Goal: Obtain resource: Obtain resource

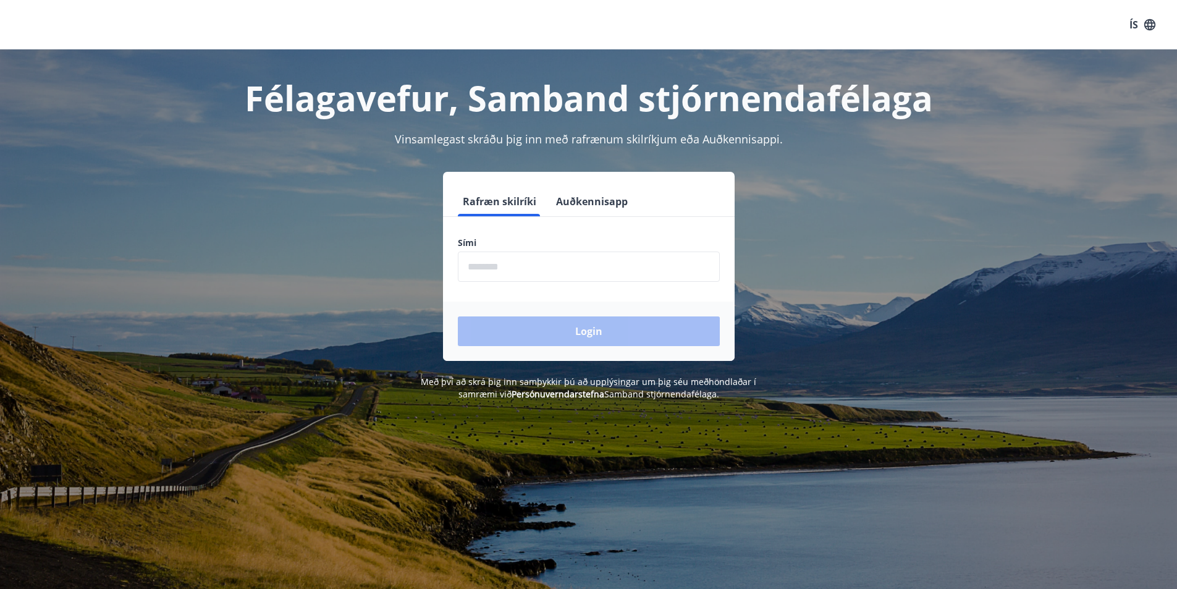
click at [525, 274] on input "phone" at bounding box center [589, 266] width 262 height 30
type input "********"
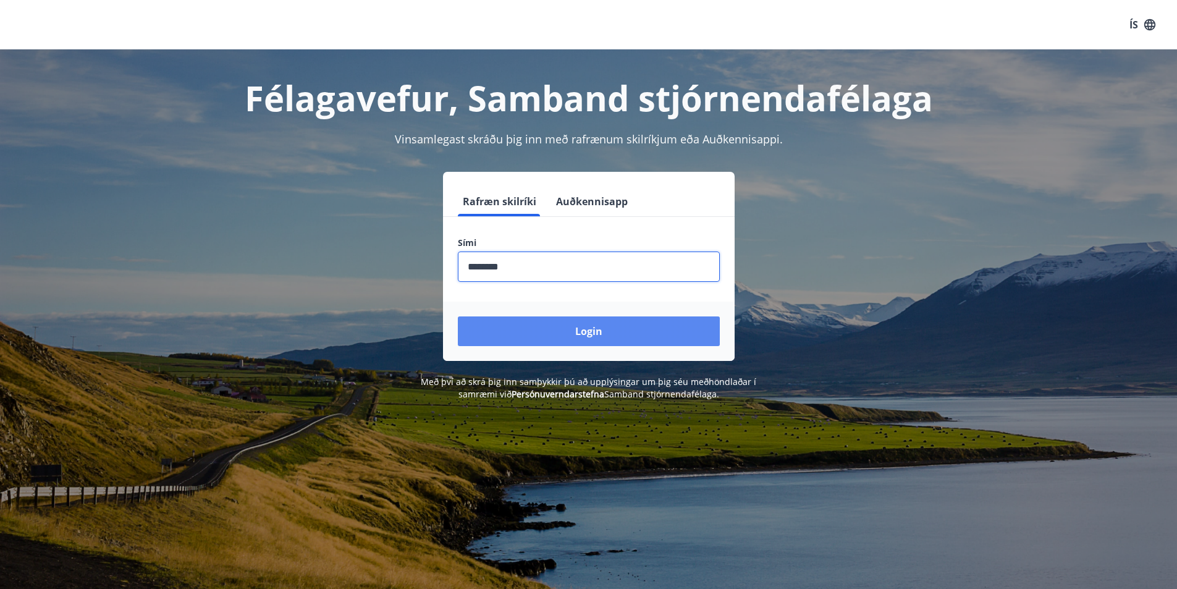
click at [567, 329] on button "Login" at bounding box center [589, 331] width 262 height 30
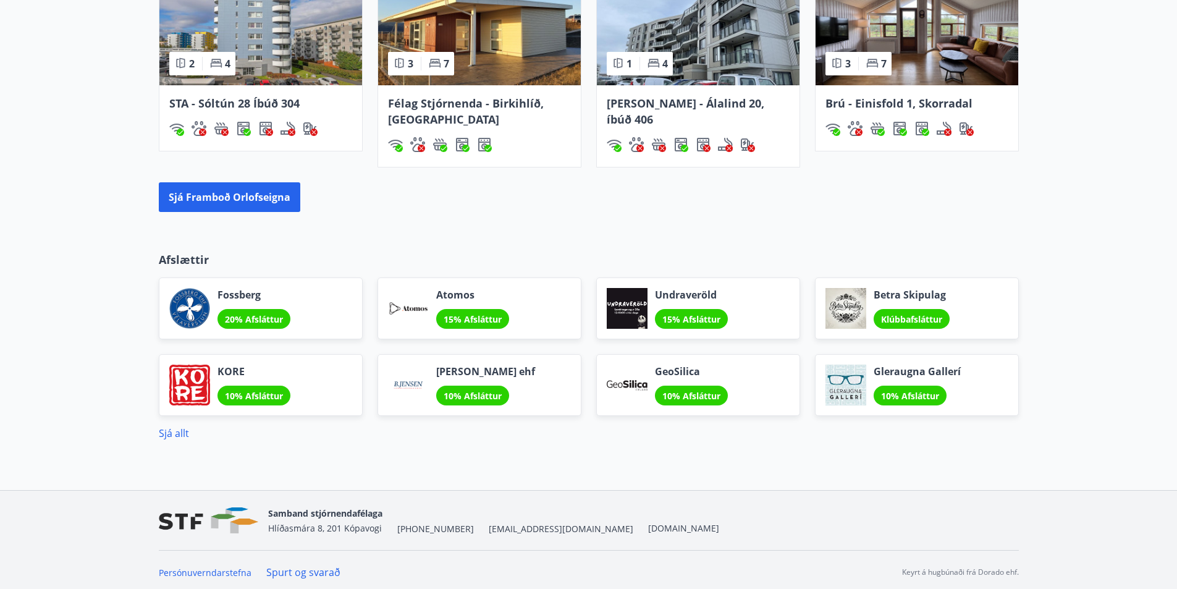
scroll to position [956, 0]
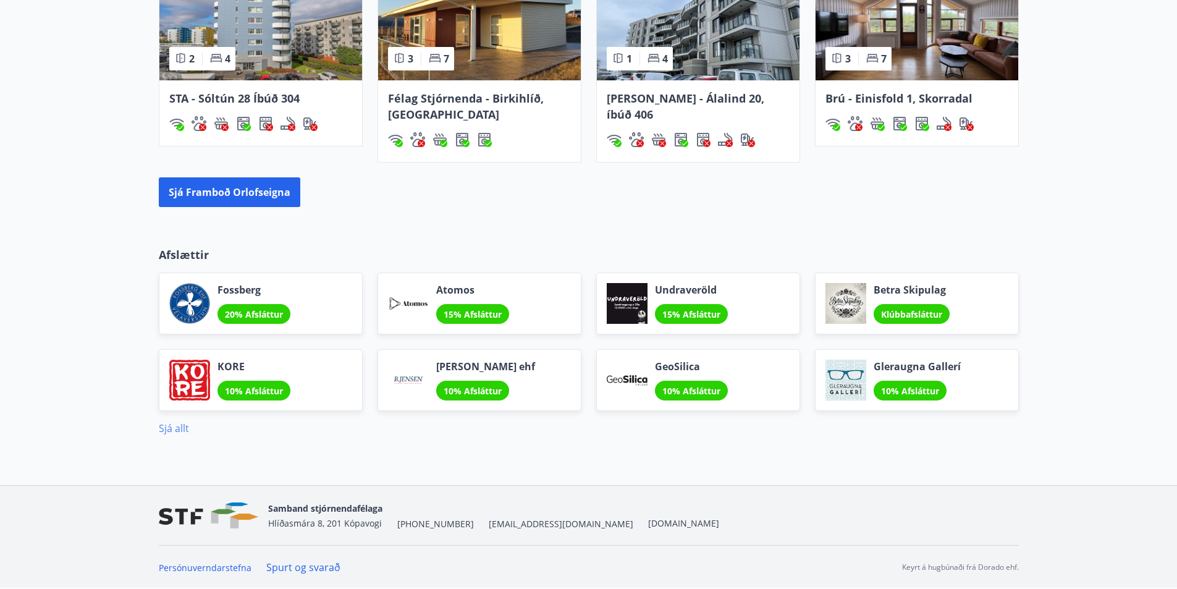
click at [172, 427] on link "Sjá allt" at bounding box center [174, 428] width 30 height 14
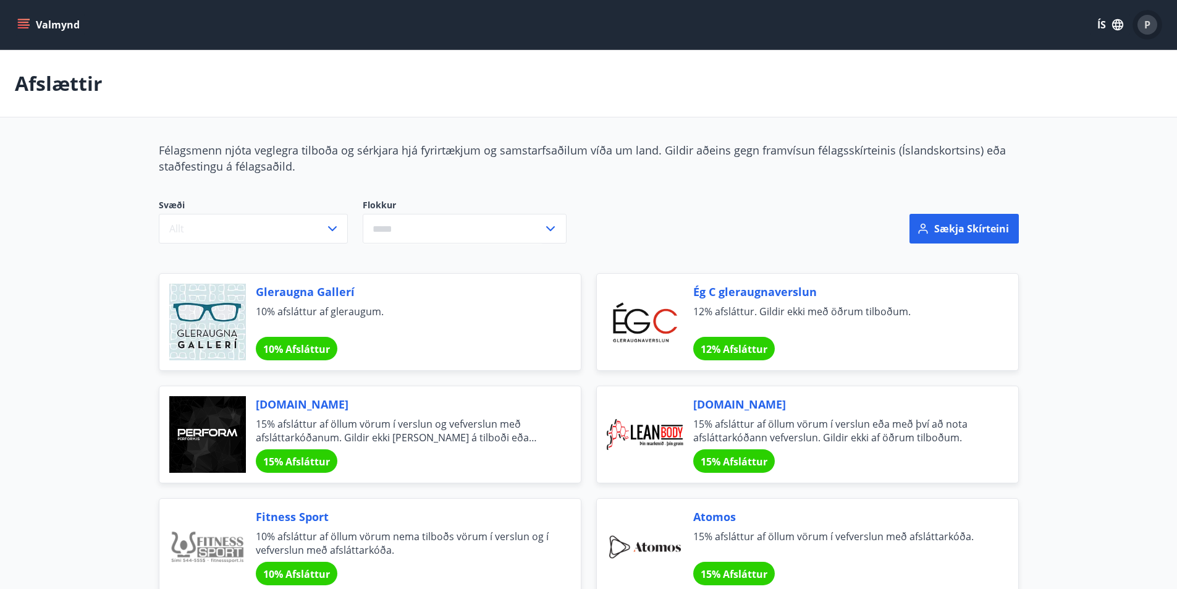
click at [1147, 26] on span "P" at bounding box center [1147, 25] width 6 height 14
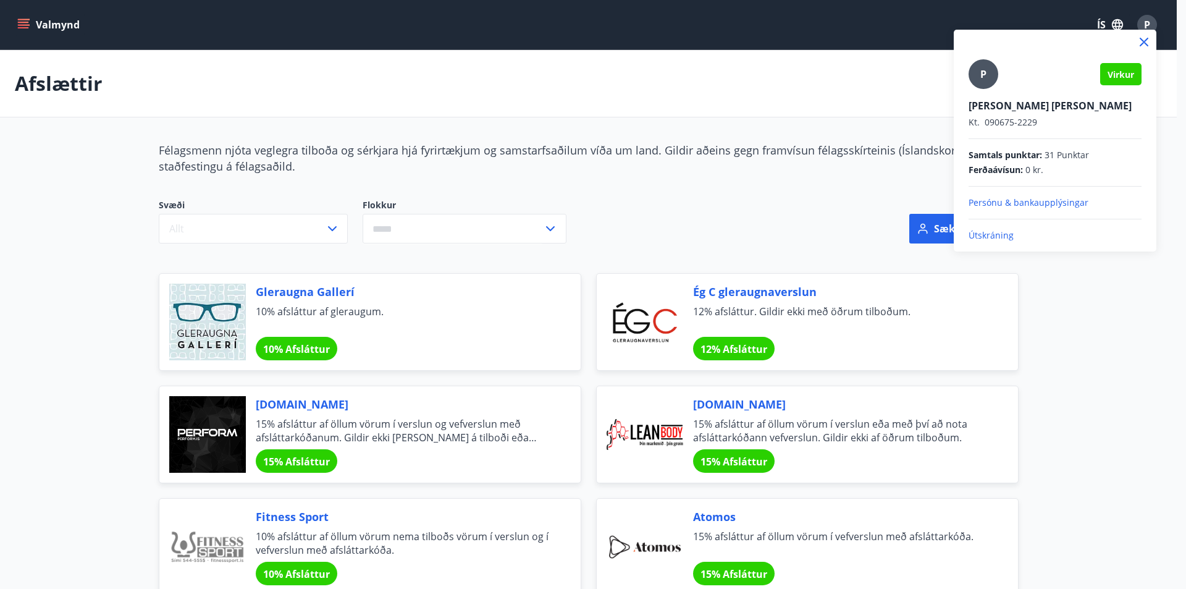
click at [600, 97] on div at bounding box center [593, 294] width 1186 height 589
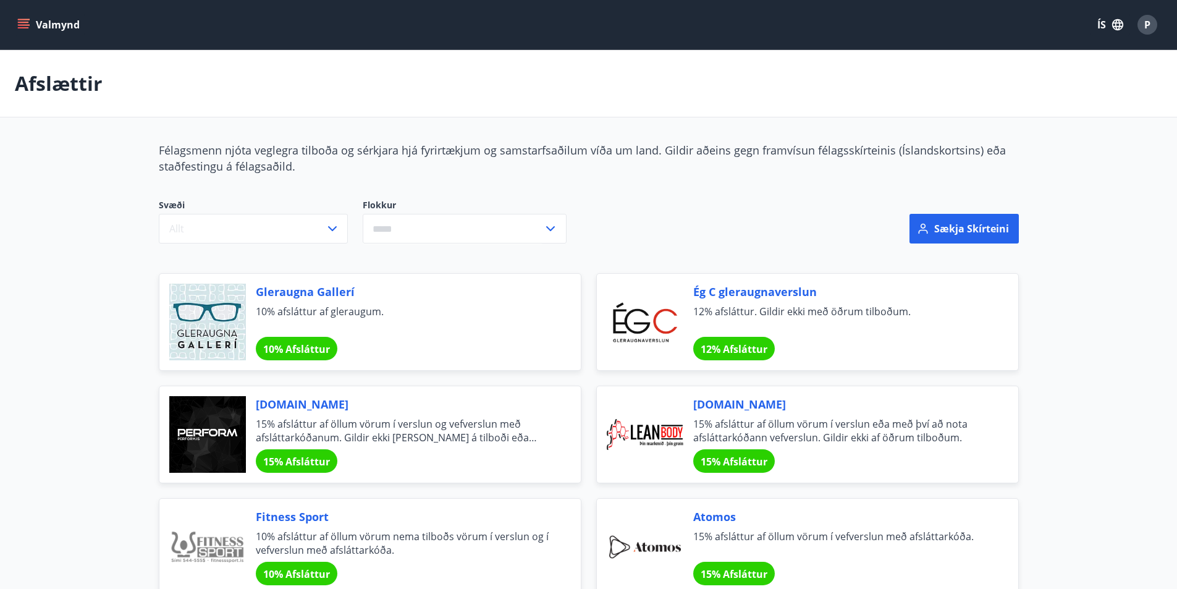
click at [31, 22] on button "Valmynd" at bounding box center [50, 25] width 70 height 22
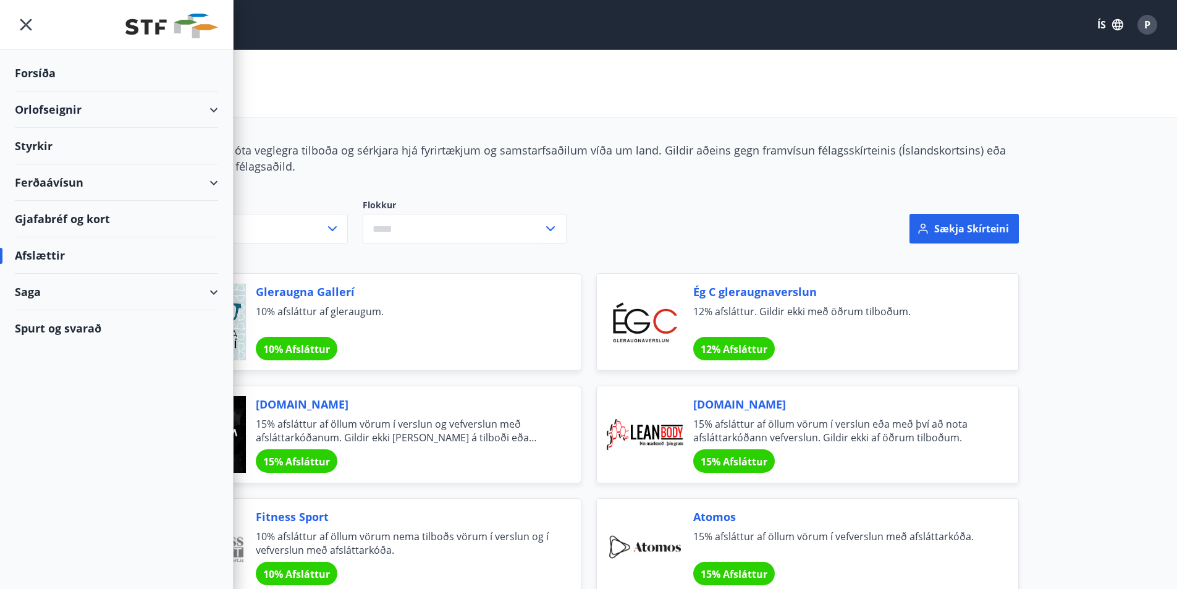
click at [30, 91] on div "Styrkir" at bounding box center [116, 73] width 203 height 36
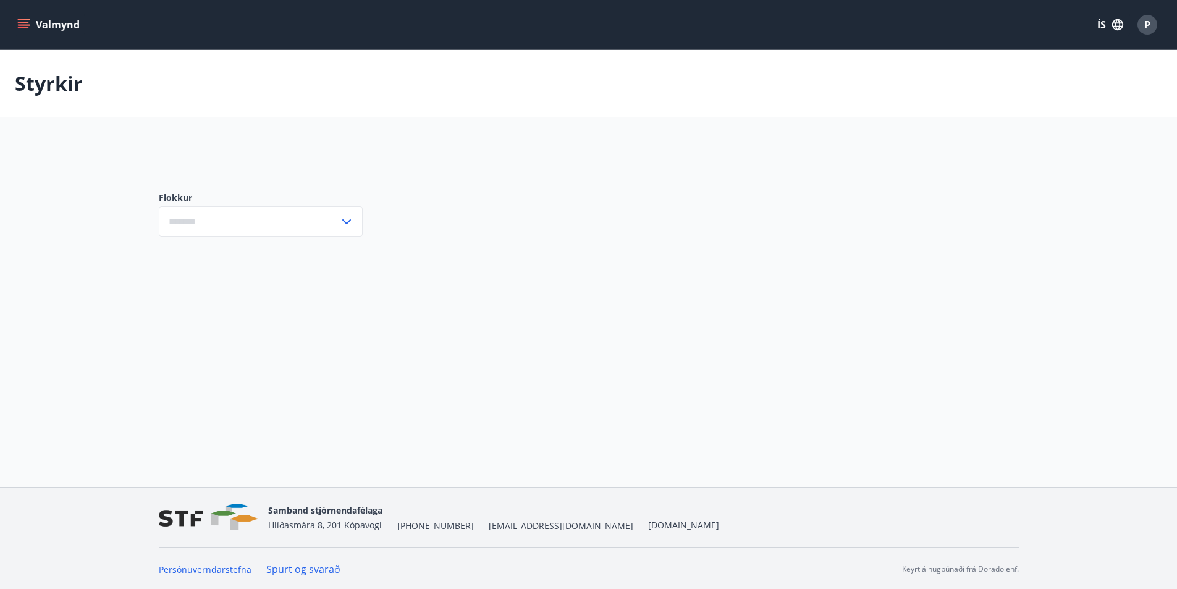
type input "***"
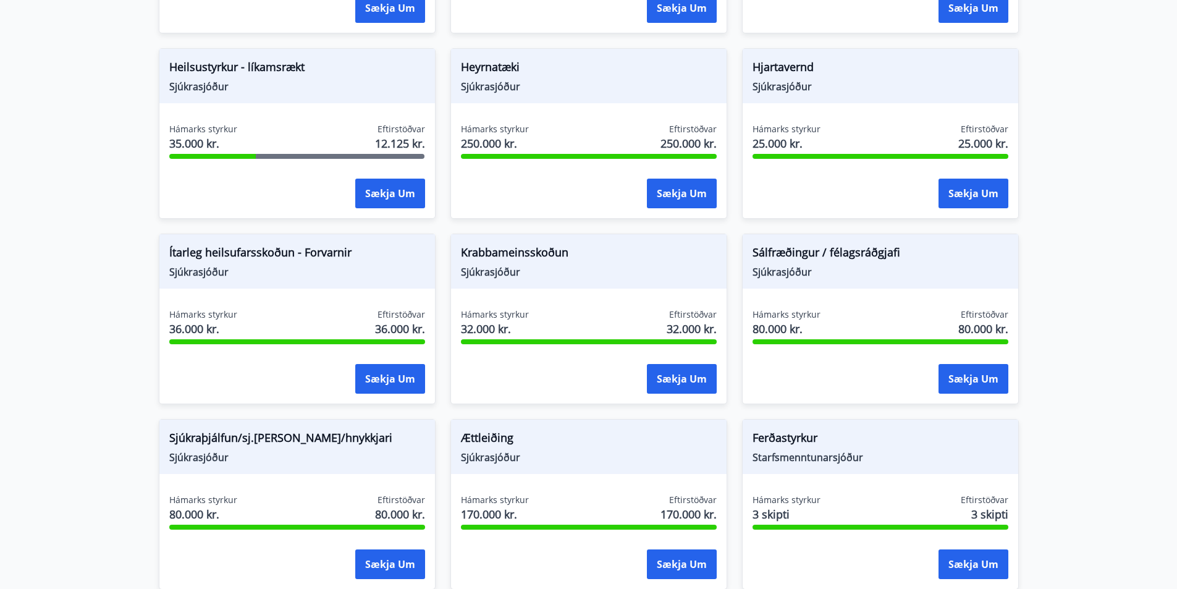
scroll to position [644, 0]
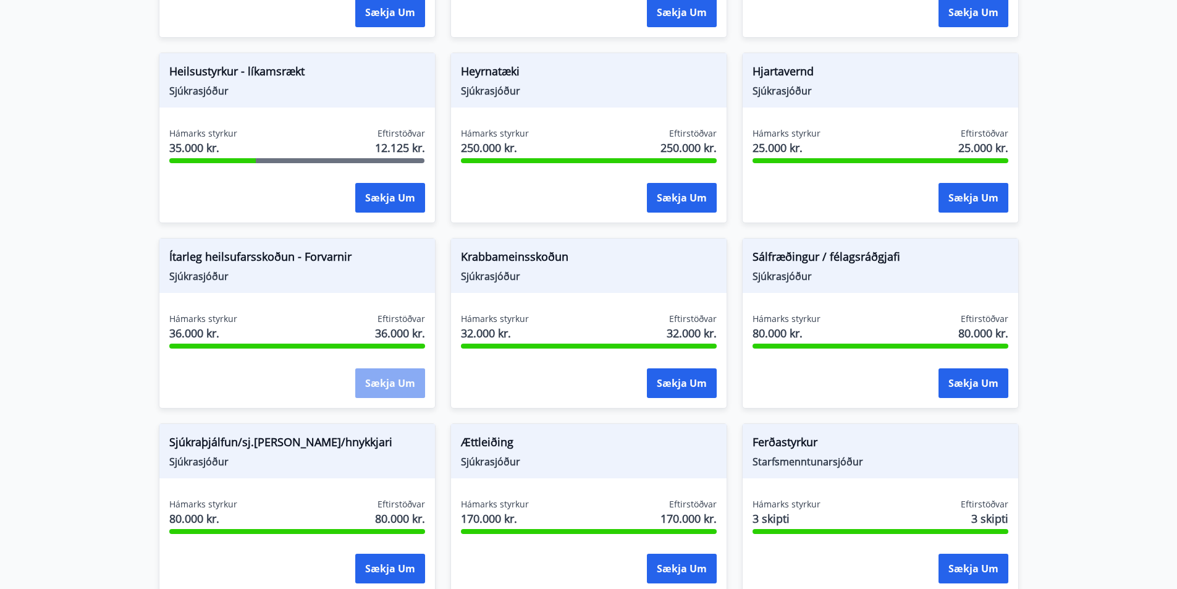
click at [394, 379] on button "Sækja um" at bounding box center [390, 383] width 70 height 30
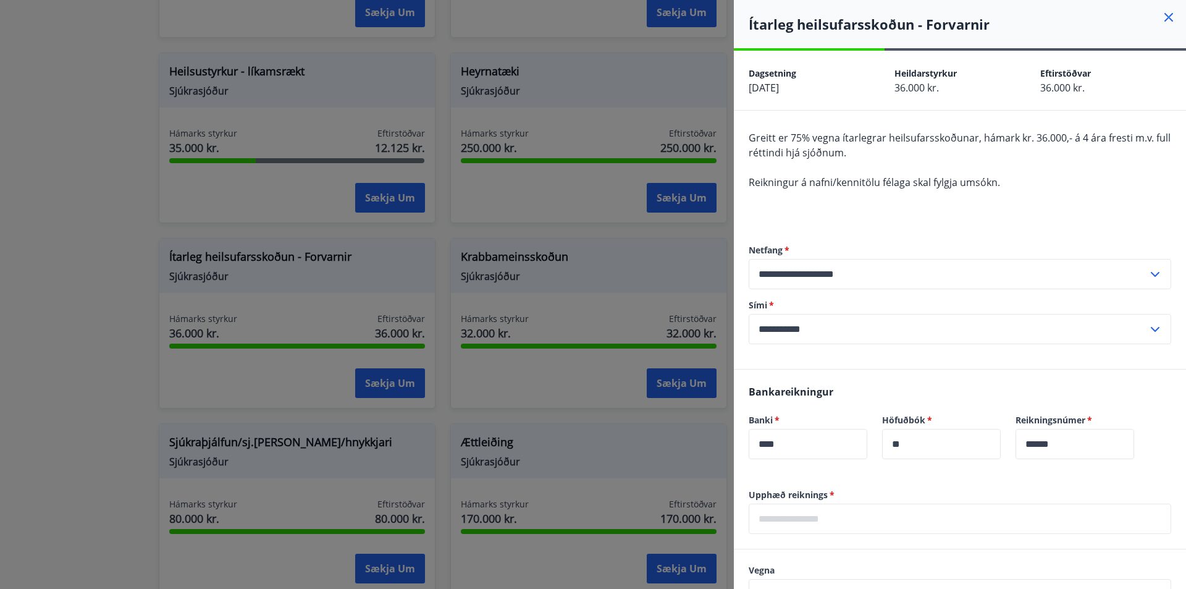
click at [95, 213] on div at bounding box center [593, 294] width 1186 height 589
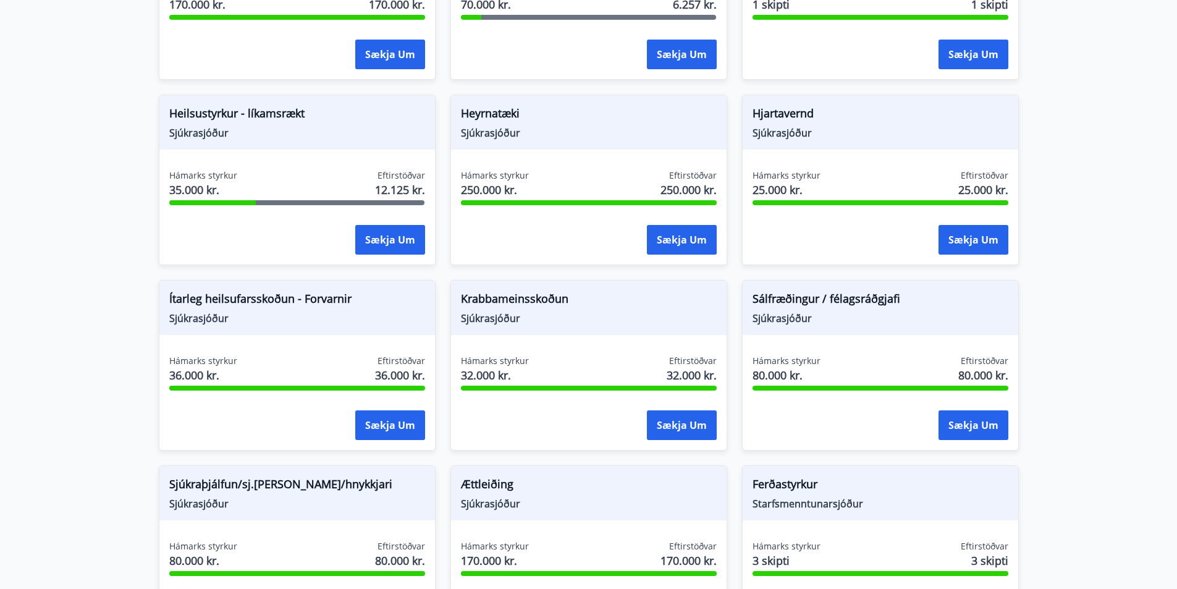
scroll to position [521, 0]
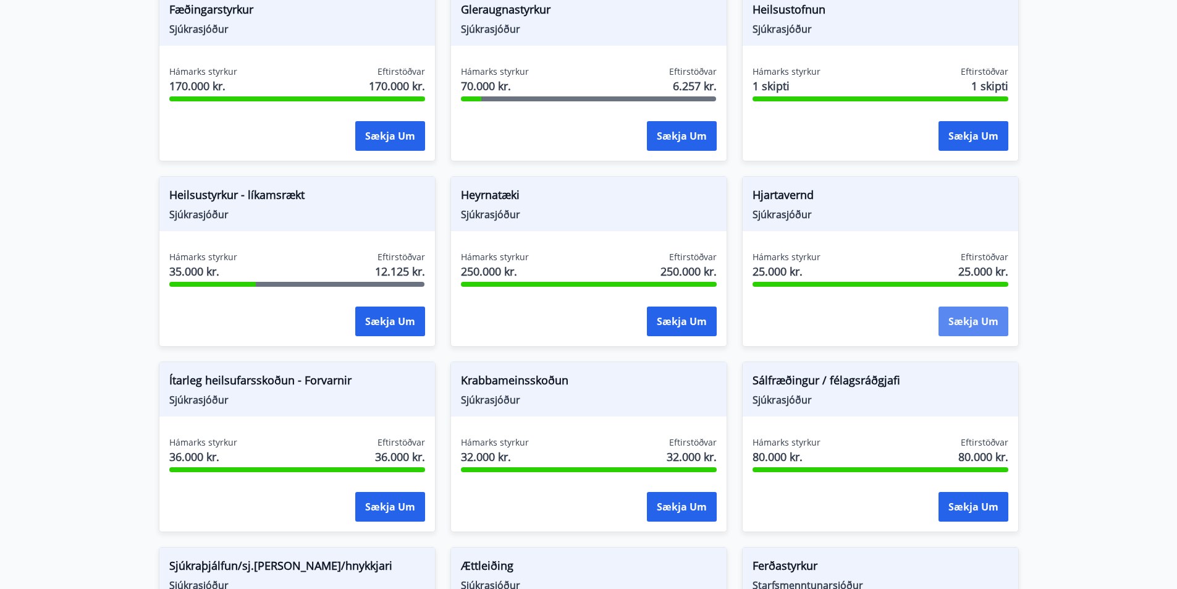
click at [977, 321] on button "Sækja um" at bounding box center [973, 321] width 70 height 30
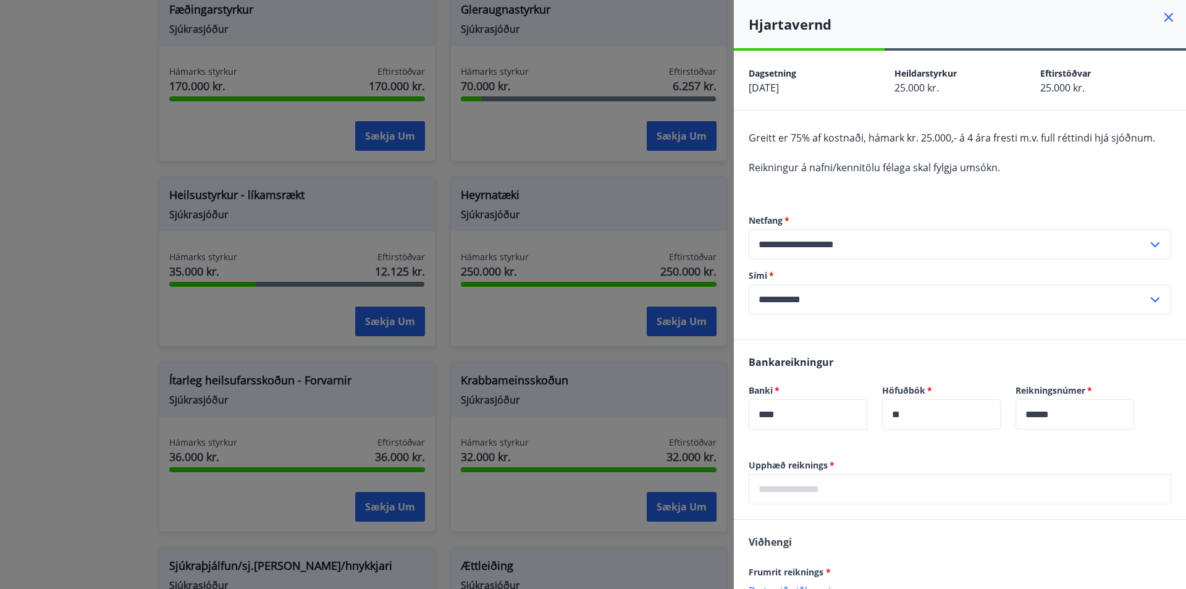
click at [534, 238] on div at bounding box center [593, 294] width 1186 height 589
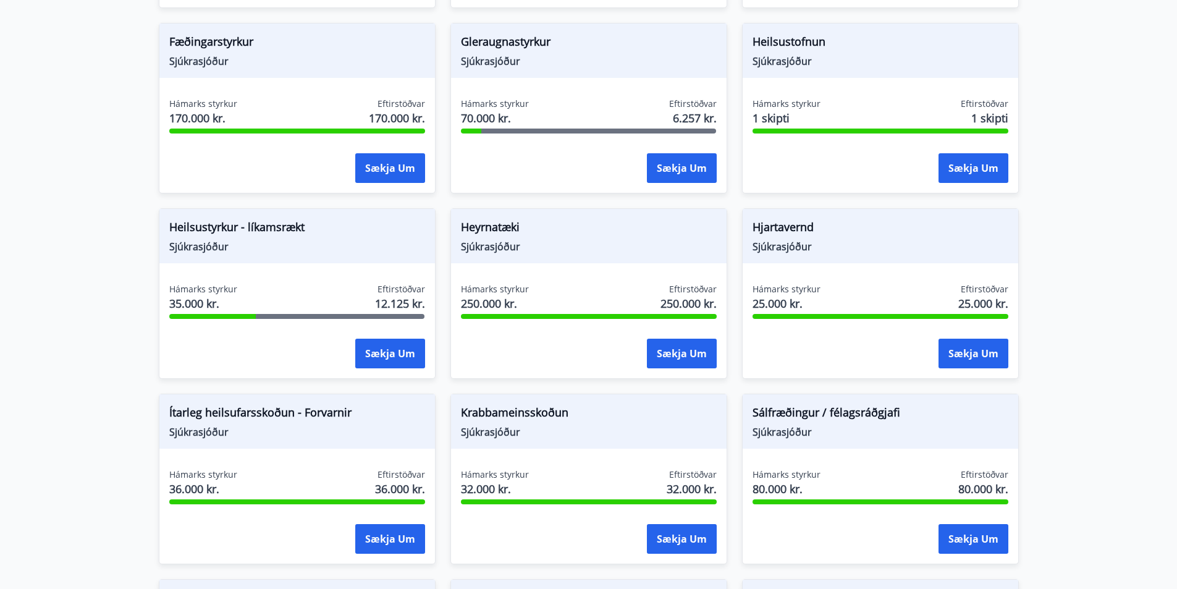
scroll to position [459, 0]
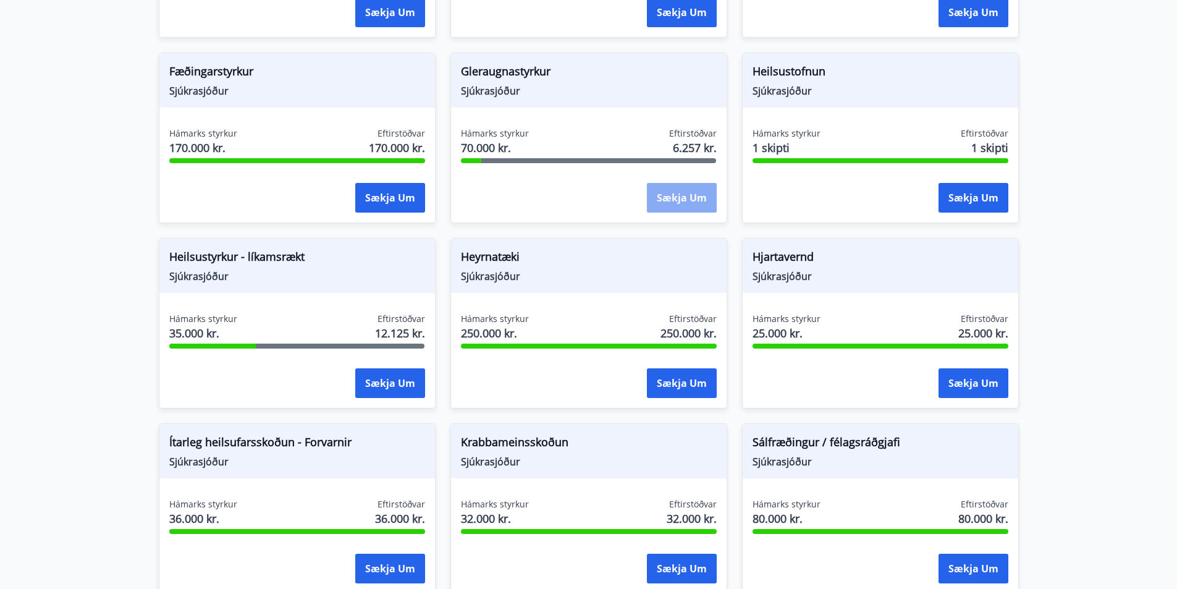
click at [698, 193] on button "Sækja um" at bounding box center [682, 198] width 70 height 30
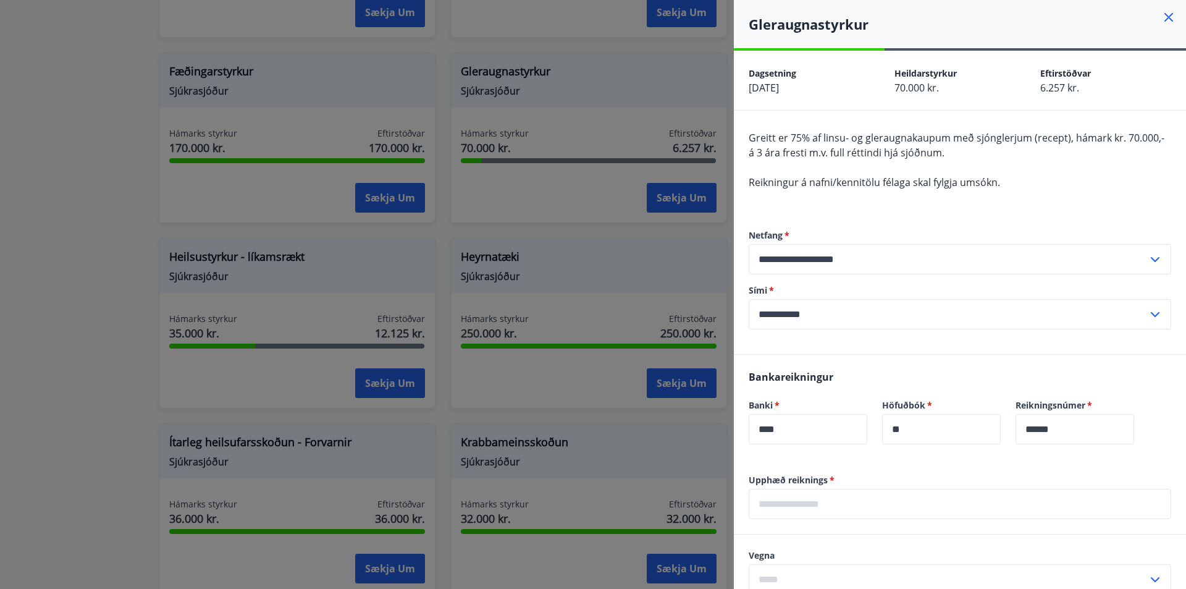
click at [694, 196] on div at bounding box center [593, 294] width 1186 height 589
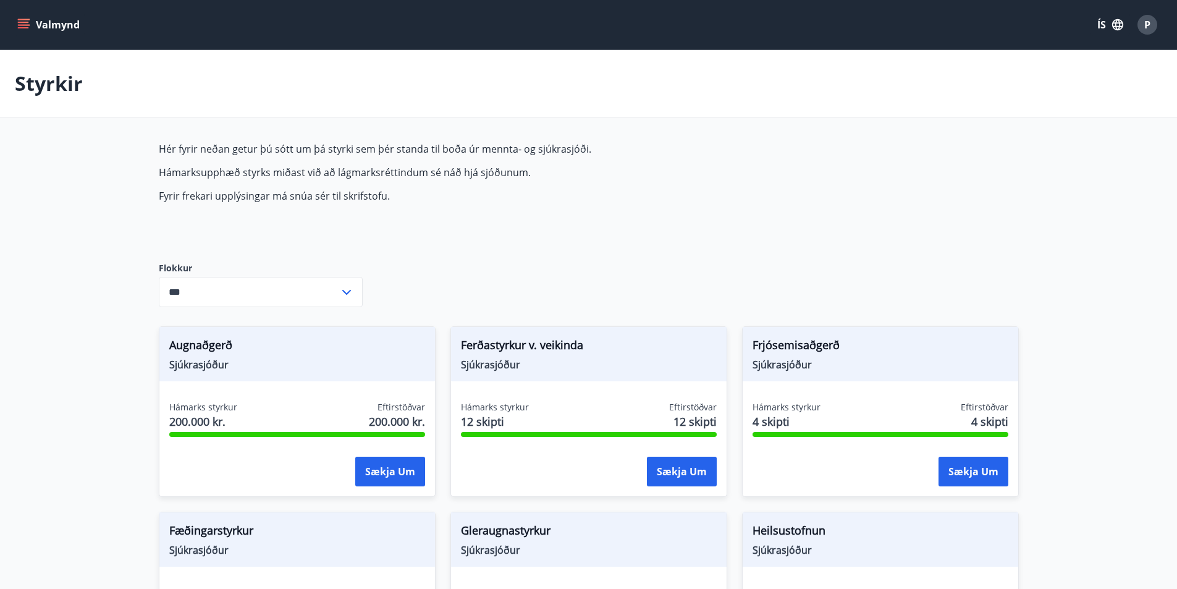
scroll to position [124, 0]
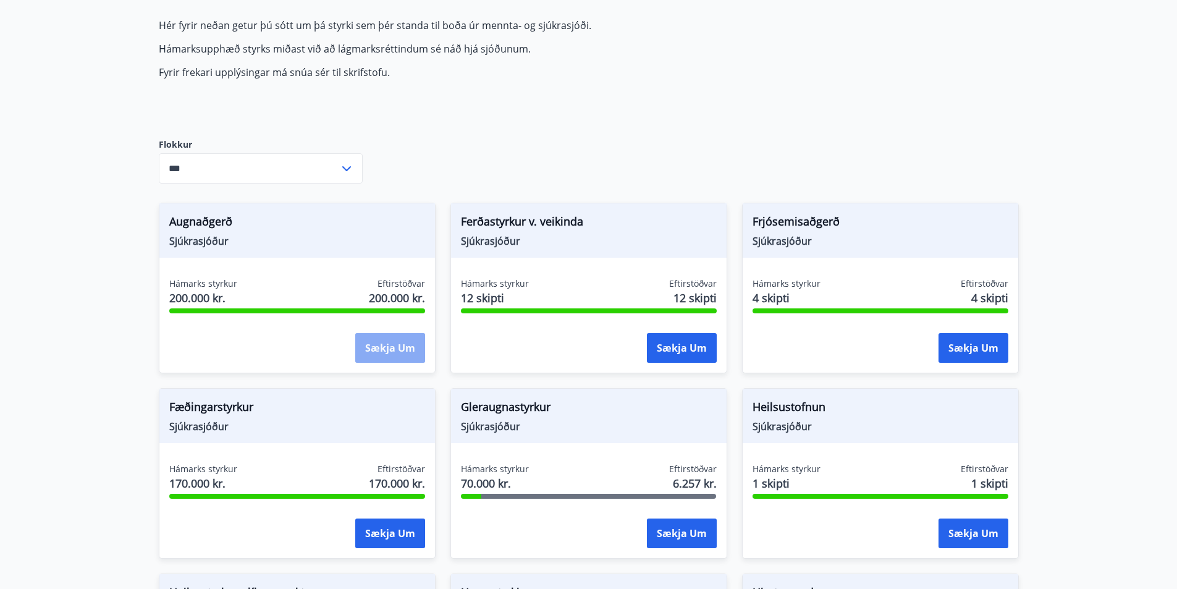
click at [395, 345] on button "Sækja um" at bounding box center [390, 348] width 70 height 30
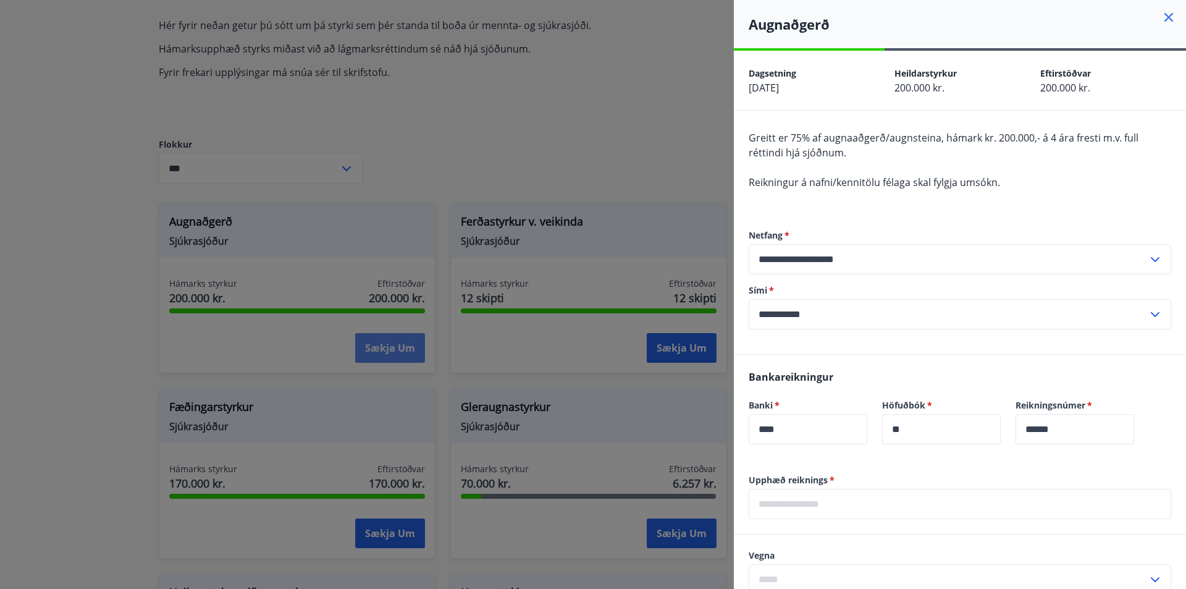
click at [395, 345] on div at bounding box center [593, 294] width 1186 height 589
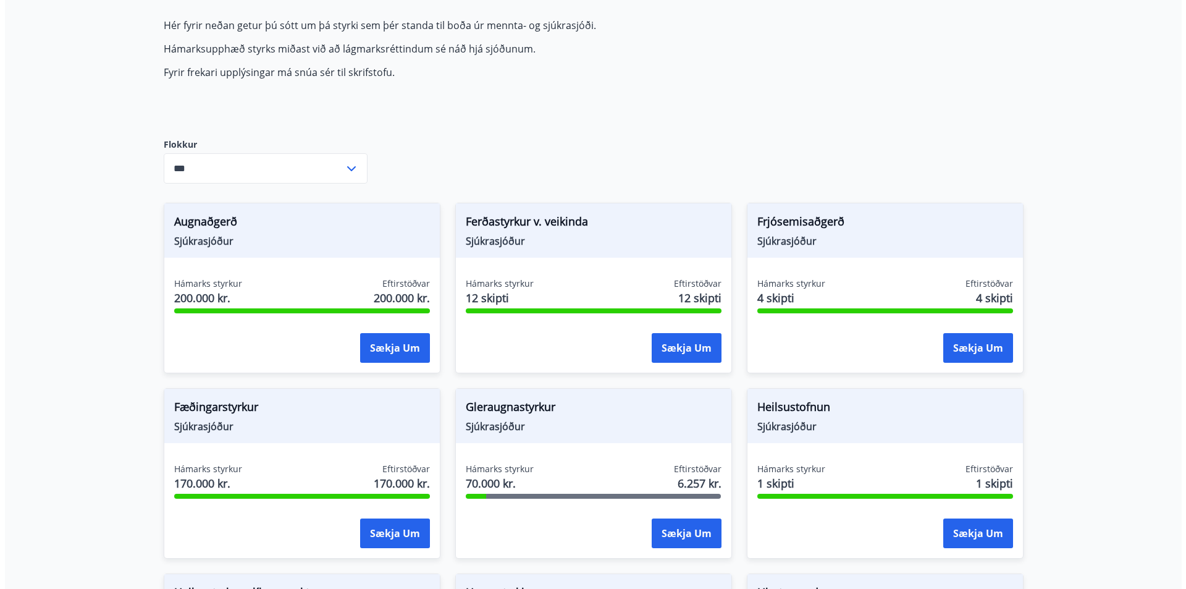
scroll to position [0, 0]
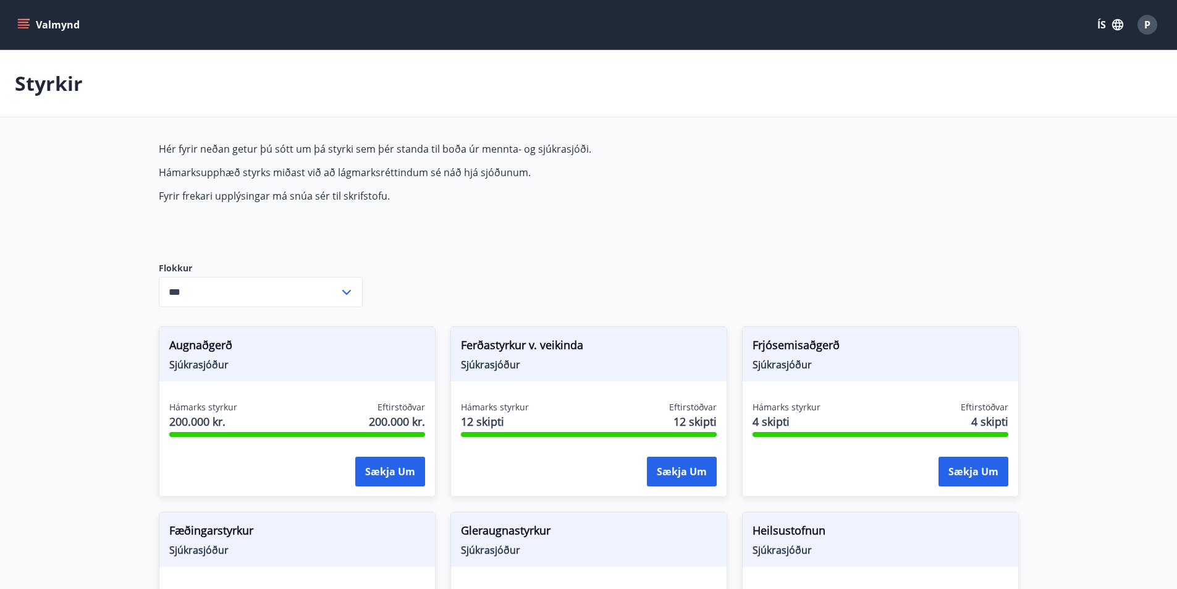
click at [1140, 26] on div "P" at bounding box center [1147, 25] width 20 height 20
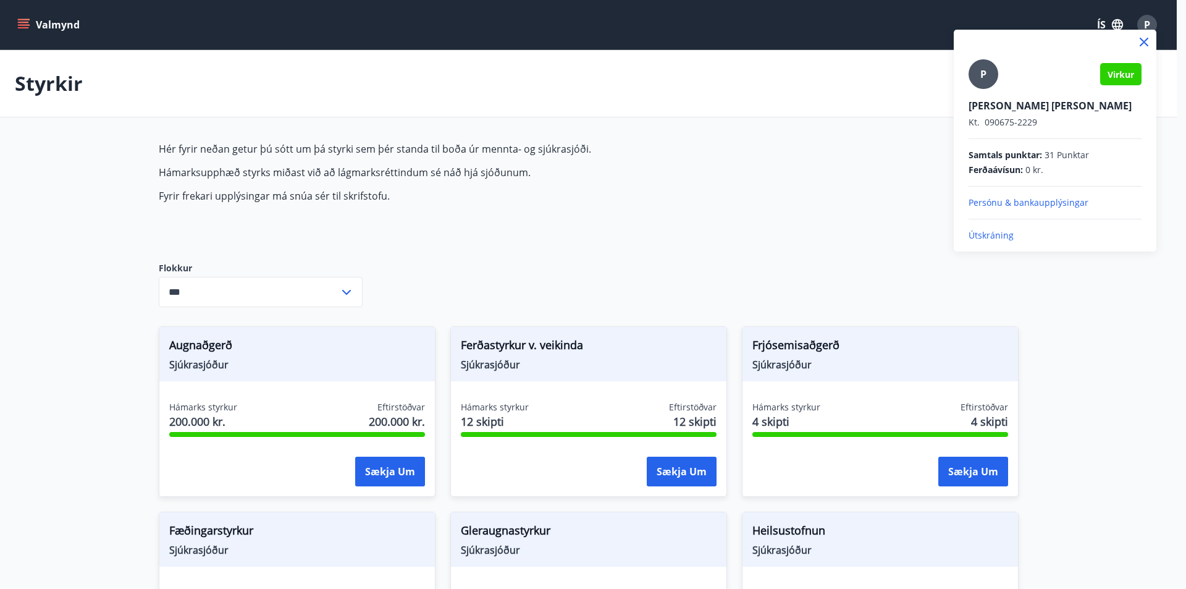
click at [1012, 240] on p "Útskráning" at bounding box center [1055, 235] width 173 height 12
